Goal: Information Seeking & Learning: Check status

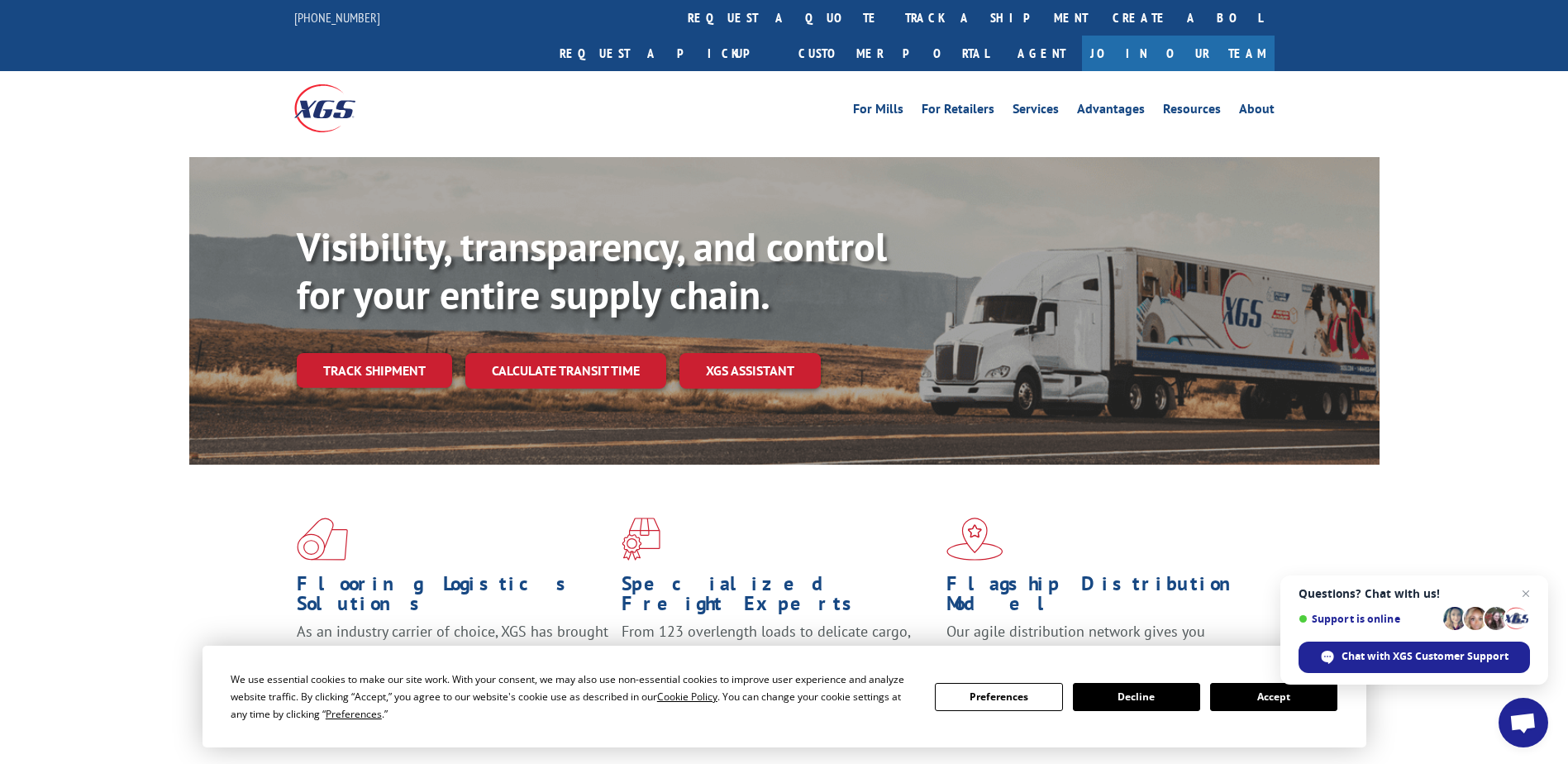
click at [893, 21] on link "track a shipment" at bounding box center [997, 18] width 207 height 35
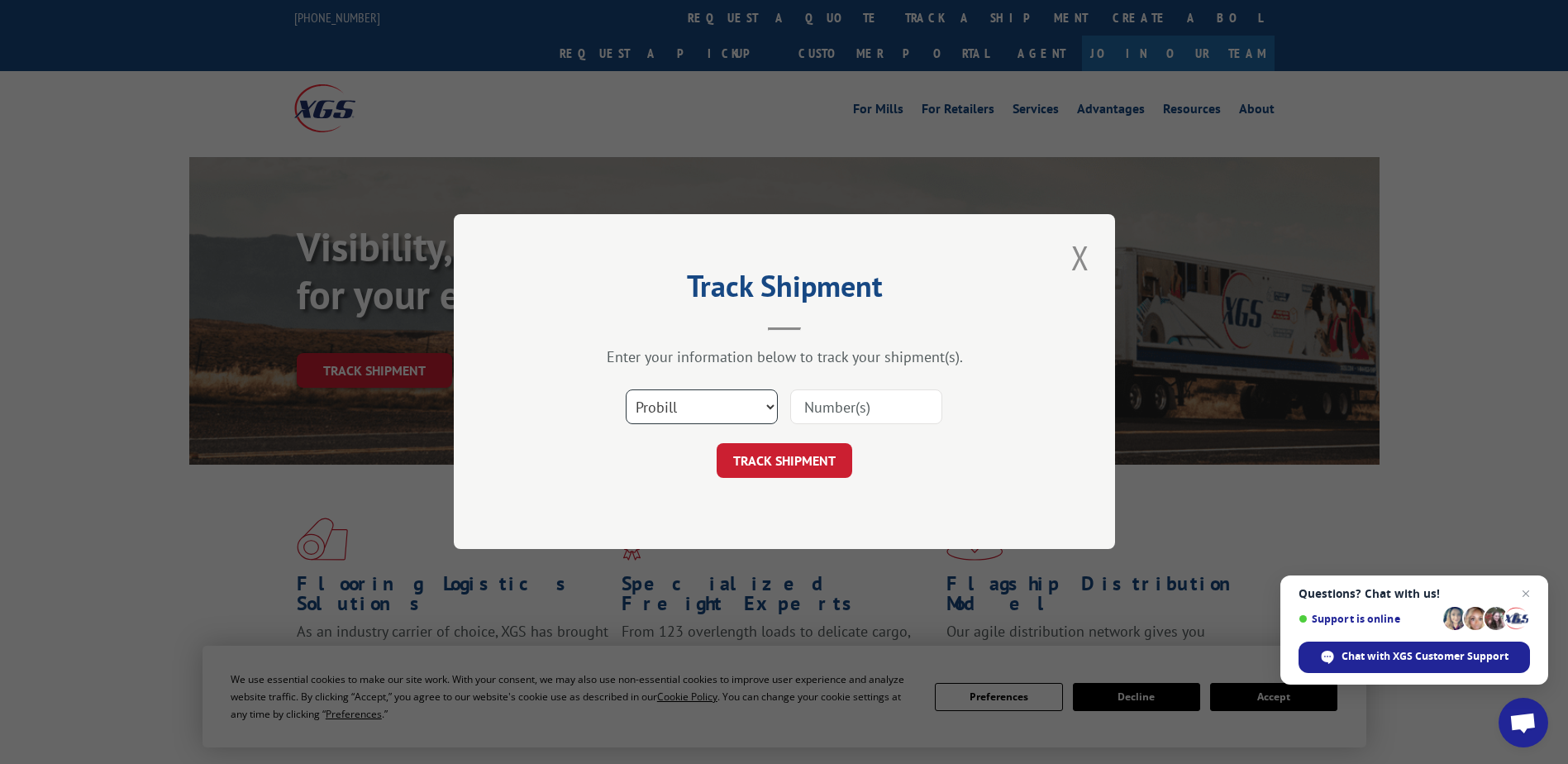
drag, startPoint x: 699, startPoint y: 399, endPoint x: 675, endPoint y: 577, distance: 179.6
click at [698, 404] on select "Select category... Probill BOL PO" at bounding box center [701, 407] width 152 height 34
select select "po"
click at [626, 390] on select "Select category... Probill BOL PO" at bounding box center [701, 407] width 152 height 34
paste input "97508310"
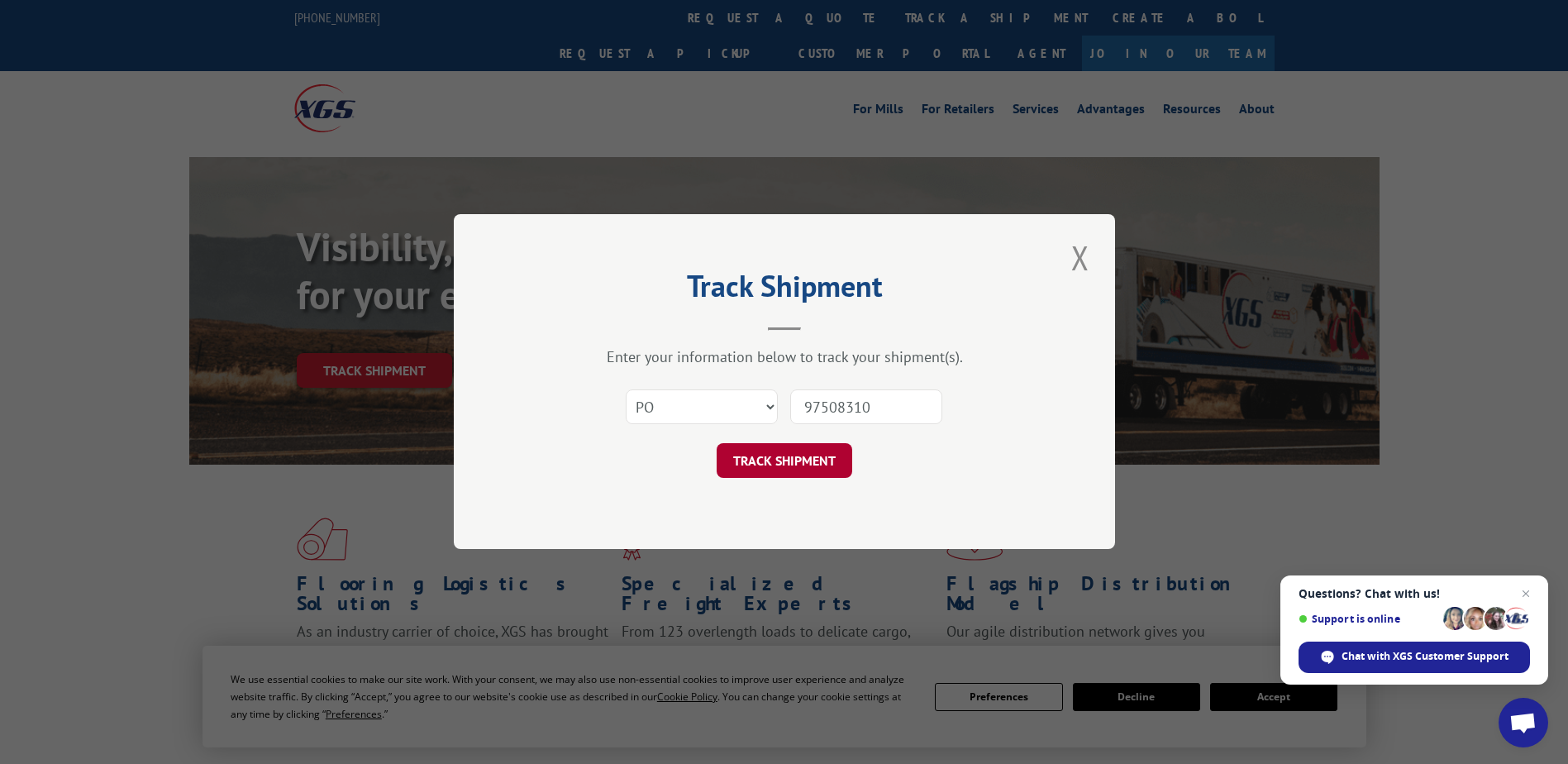
type input "97508310"
click at [771, 454] on button "TRACK SHIPMENT" at bounding box center [784, 461] width 135 height 34
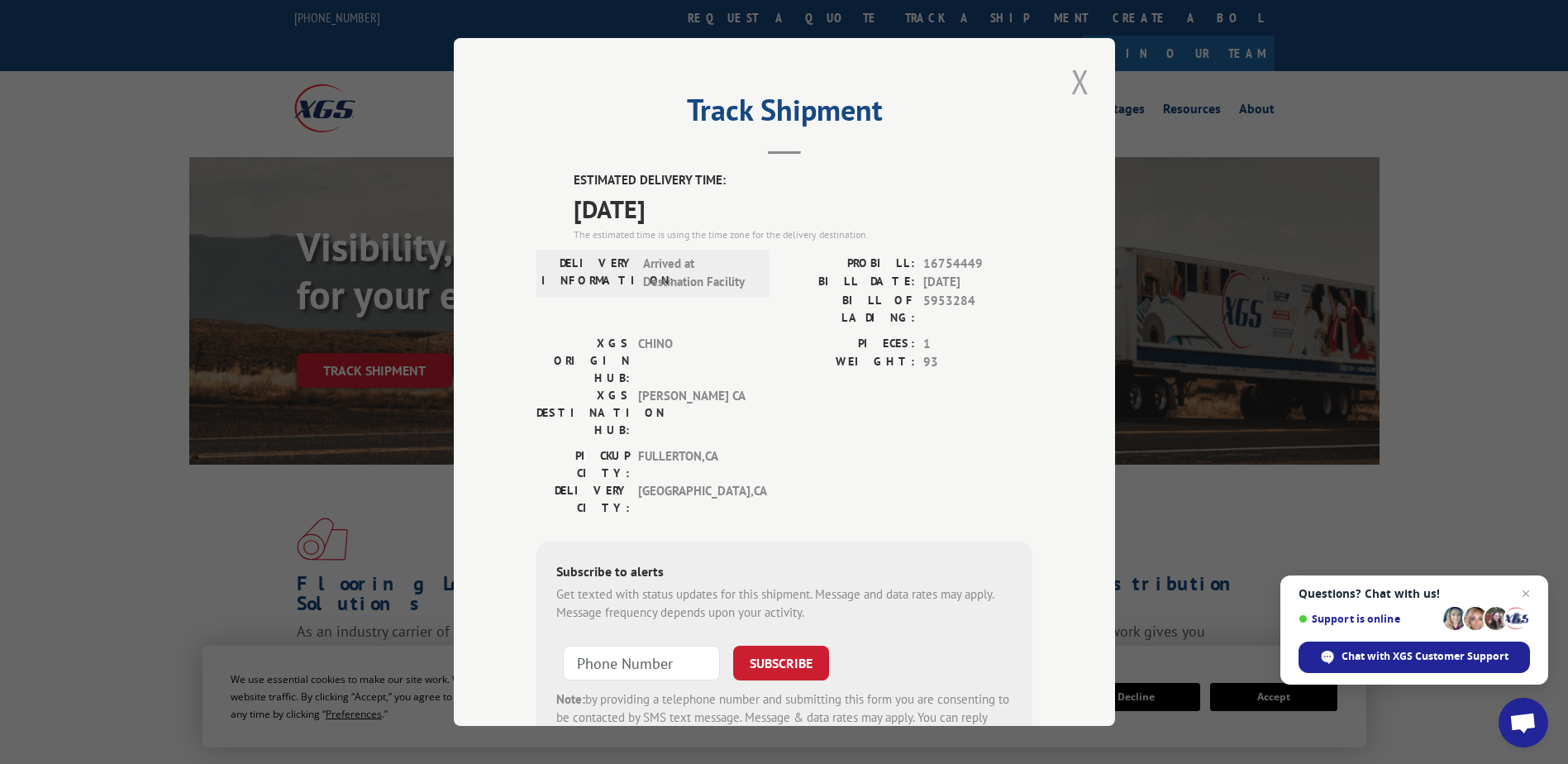
click at [1075, 76] on button "Close modal" at bounding box center [1080, 82] width 28 height 46
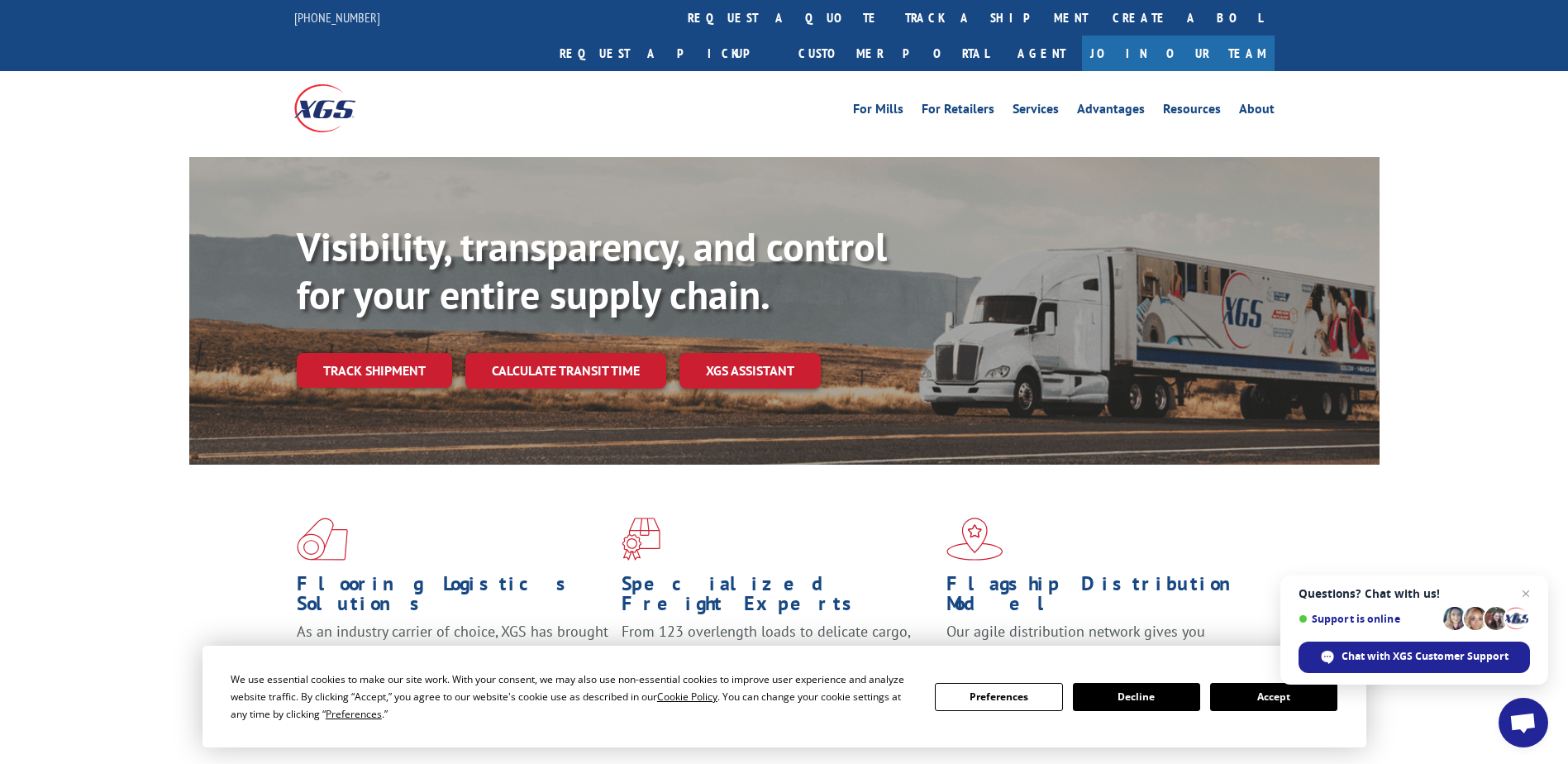
click at [893, 24] on link "track a shipment" at bounding box center [997, 18] width 207 height 35
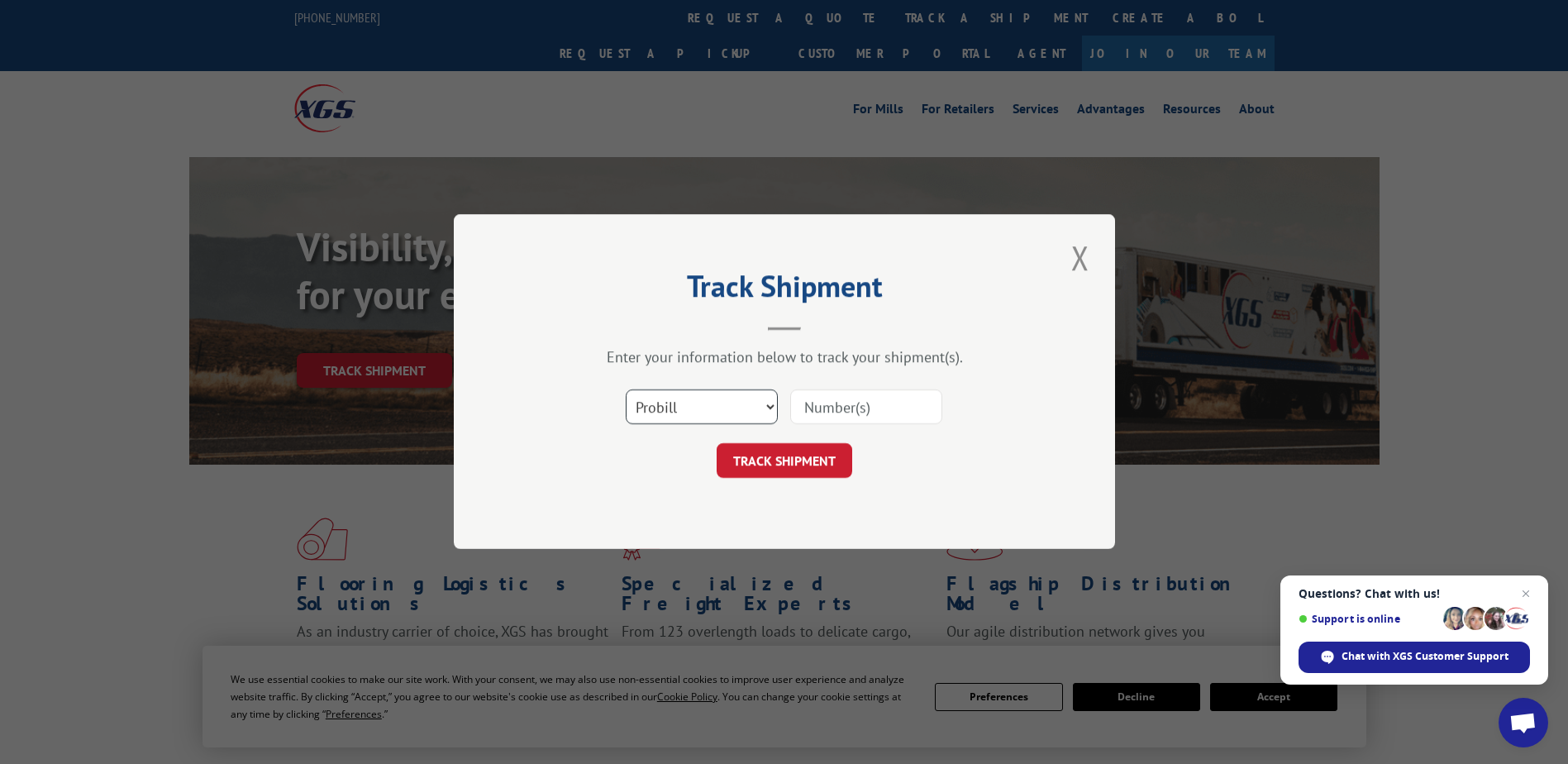
click at [707, 407] on select "Select category... Probill BOL PO" at bounding box center [701, 407] width 152 height 34
select select "po"
click at [626, 390] on select "Select category... Probill BOL PO" at bounding box center [701, 407] width 152 height 34
click at [848, 413] on input at bounding box center [866, 407] width 152 height 34
paste input "97508207"
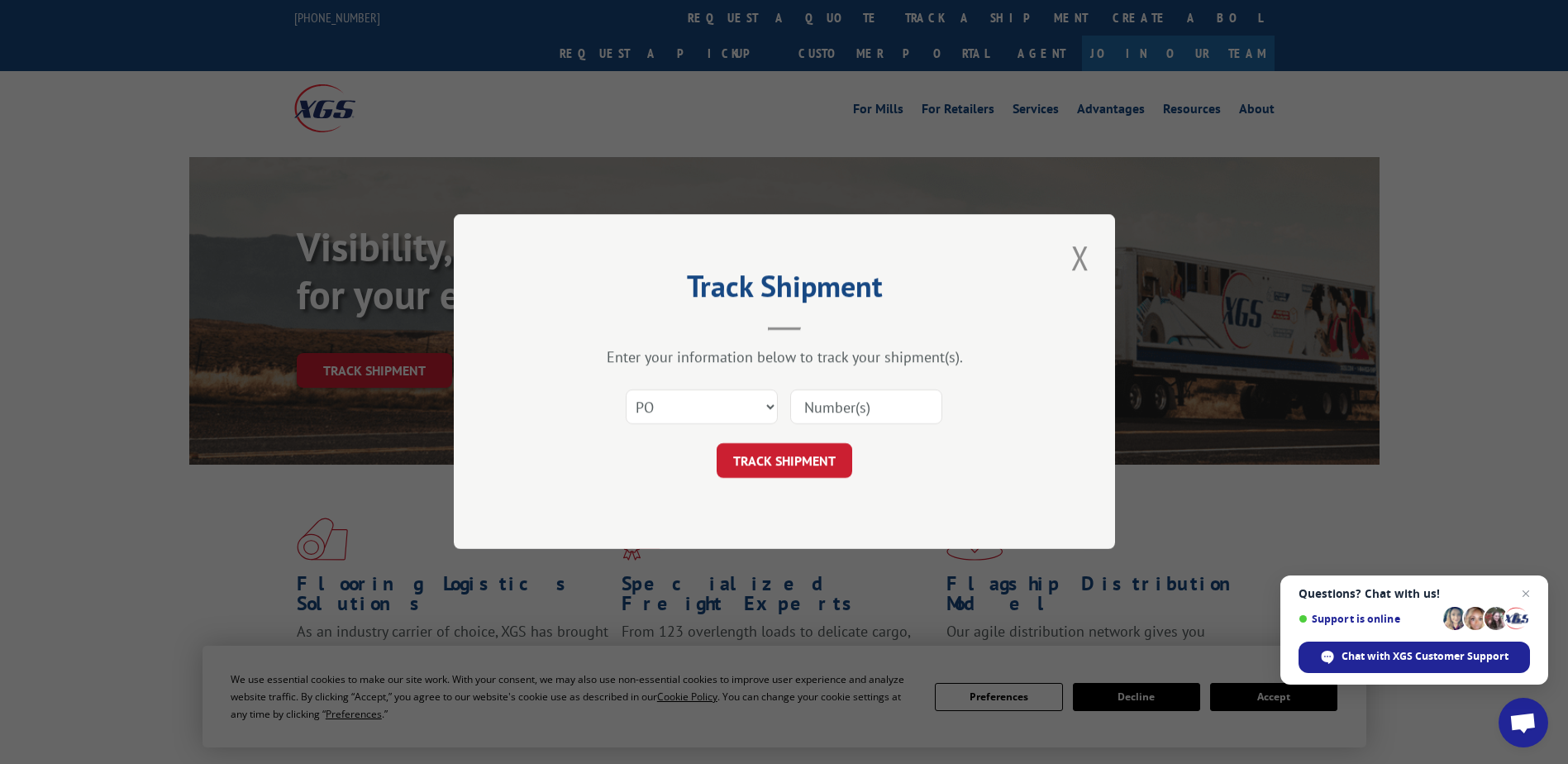
type input "97508207"
click button "TRACK SHIPMENT" at bounding box center [784, 461] width 135 height 34
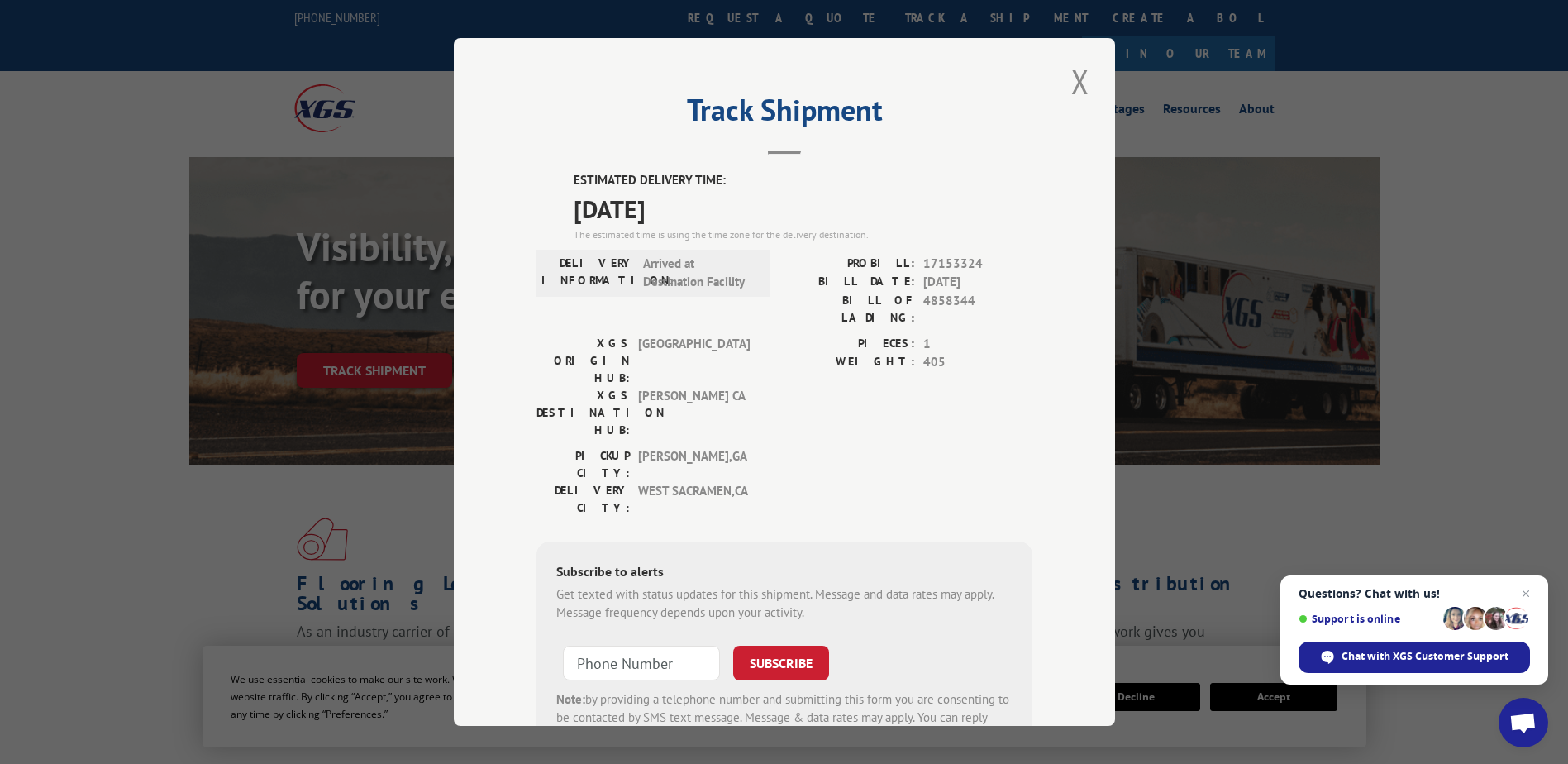
drag, startPoint x: 1077, startPoint y: 89, endPoint x: 927, endPoint y: 57, distance: 153.4
click at [1070, 89] on button "Close modal" at bounding box center [1080, 82] width 28 height 46
